Goal: Information Seeking & Learning: Learn about a topic

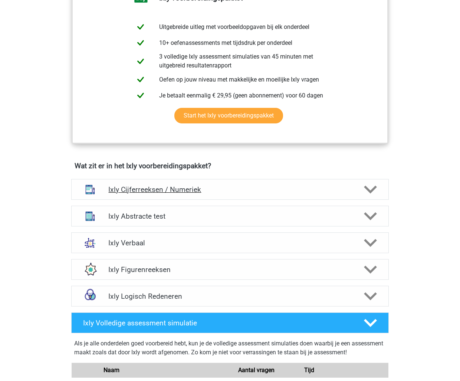
scroll to position [297, 0]
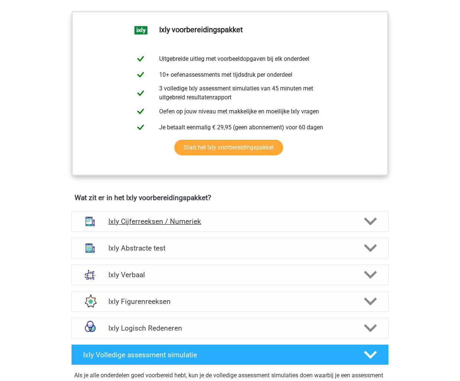
click at [202, 223] on h4 "Ixly Cijferreeksen / Numeriek" at bounding box center [229, 221] width 243 height 9
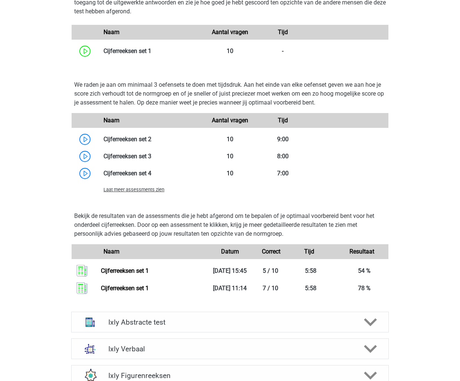
scroll to position [705, 0]
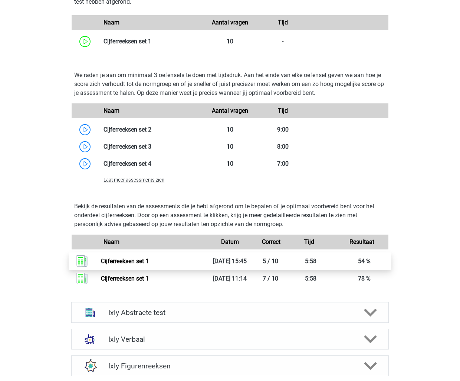
click at [149, 261] on link "Cijferreeksen set 1" at bounding box center [125, 261] width 48 height 7
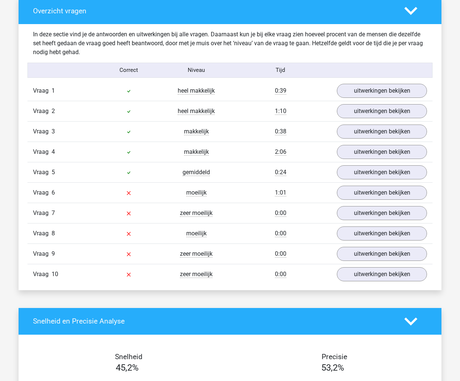
scroll to position [593, 0]
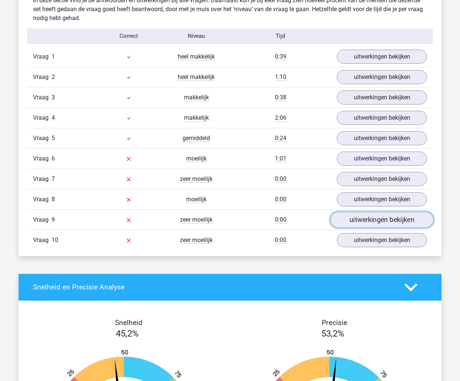
click at [368, 217] on link "uitwerkingen bekijken" at bounding box center [381, 220] width 103 height 16
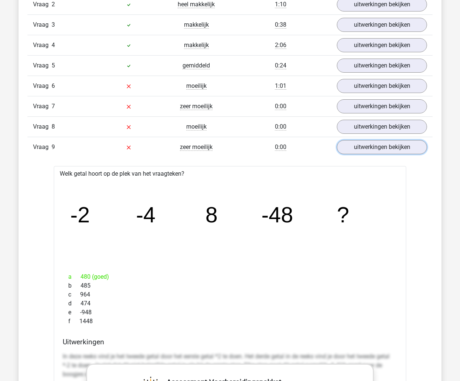
scroll to position [668, 0]
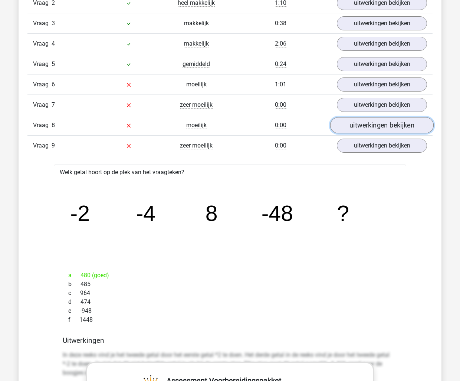
click at [360, 122] on link "uitwerkingen bekijken" at bounding box center [381, 125] width 103 height 16
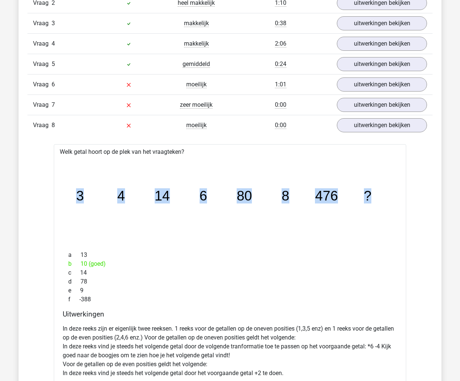
drag, startPoint x: 77, startPoint y: 190, endPoint x: 371, endPoint y: 191, distance: 293.7
click at [371, 191] on g "3 4 14 6 80 8 476 ?" at bounding box center [223, 195] width 295 height 15
copy g "3 4 14 6 80 8 476 ?"
